Goal: Navigation & Orientation: Find specific page/section

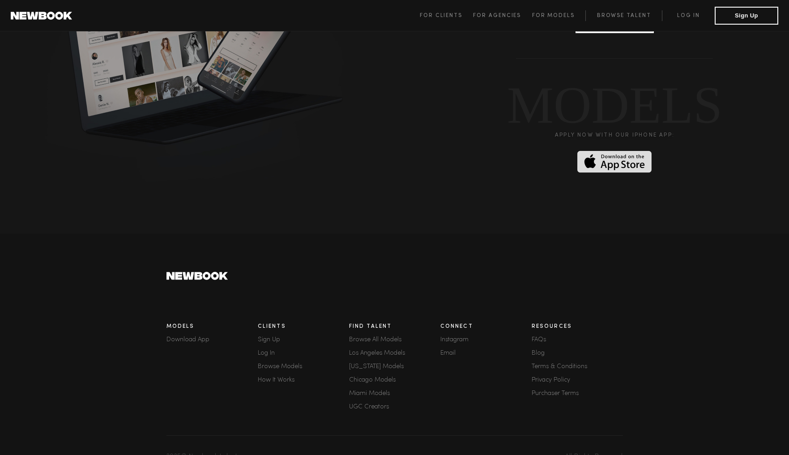
scroll to position [2353, 0]
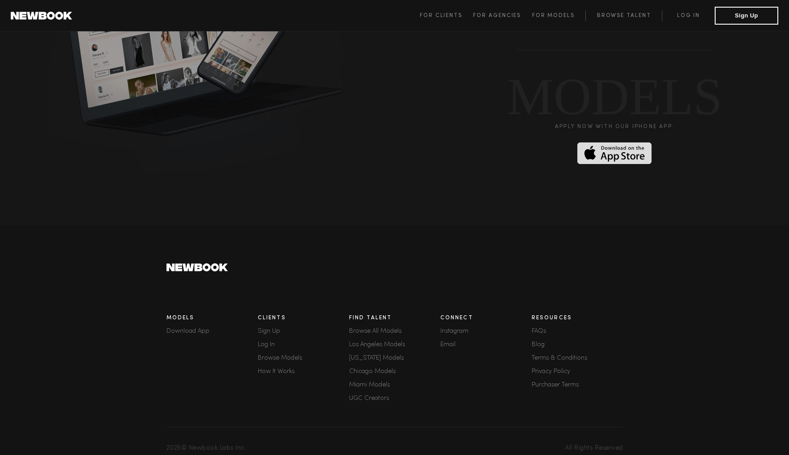
click at [357, 342] on link "Los Angeles Models" at bounding box center [394, 345] width 91 height 6
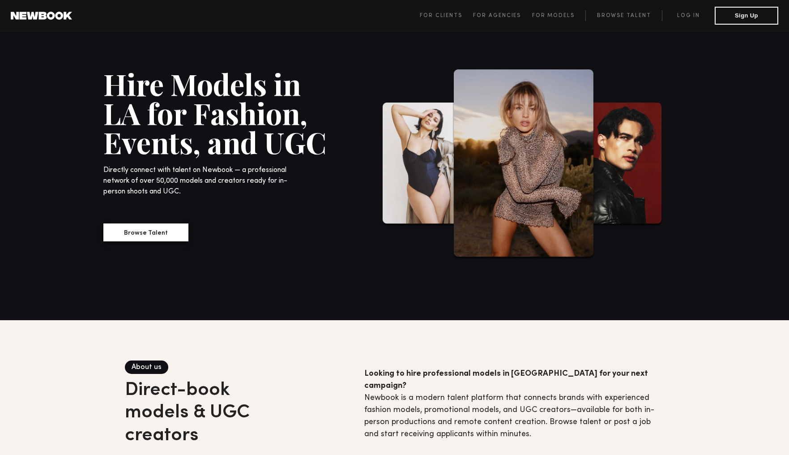
click at [129, 227] on button "Browse Talent" at bounding box center [145, 232] width 85 height 18
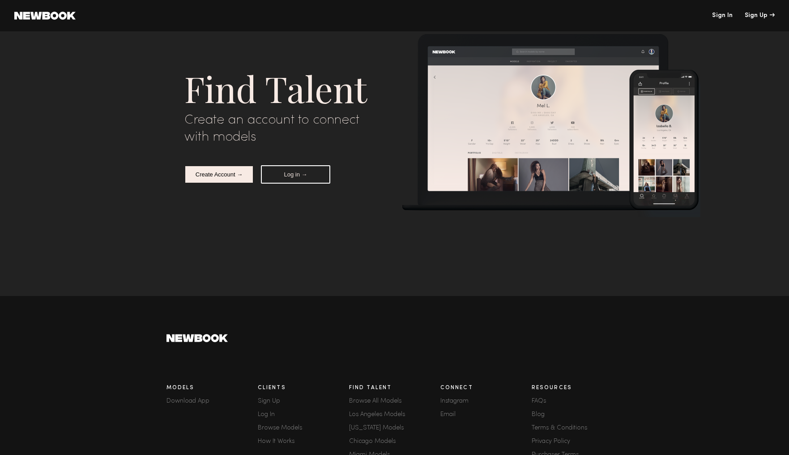
scroll to position [81, 0]
